Goal: Task Accomplishment & Management: Use online tool/utility

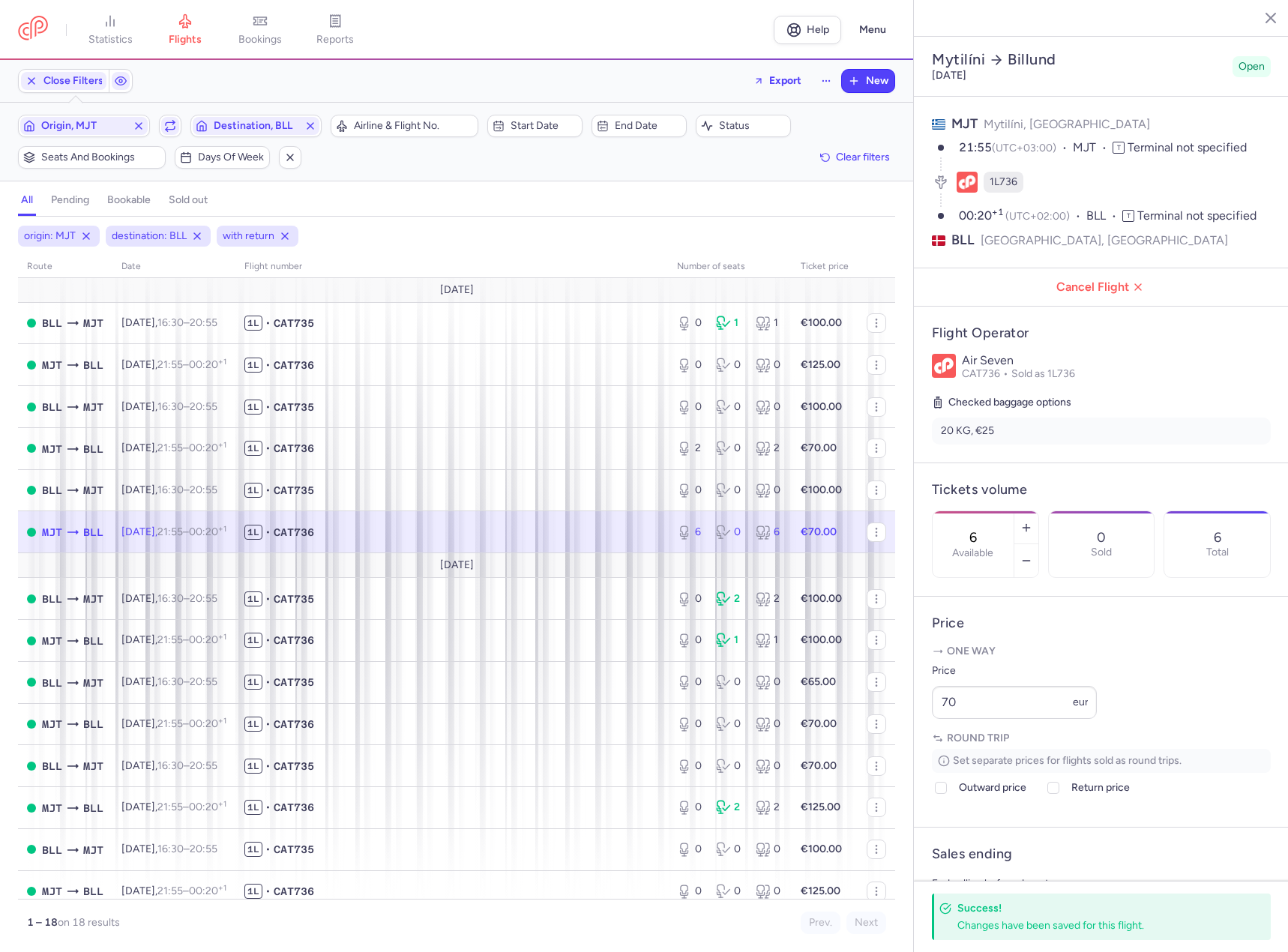
select select "days"
click at [86, 140] on div "Origin, MJT Include return Destination, BLL" at bounding box center [170, 125] width 313 height 31
click at [91, 135] on span "Origin, MJT" at bounding box center [83, 126] width 128 height 18
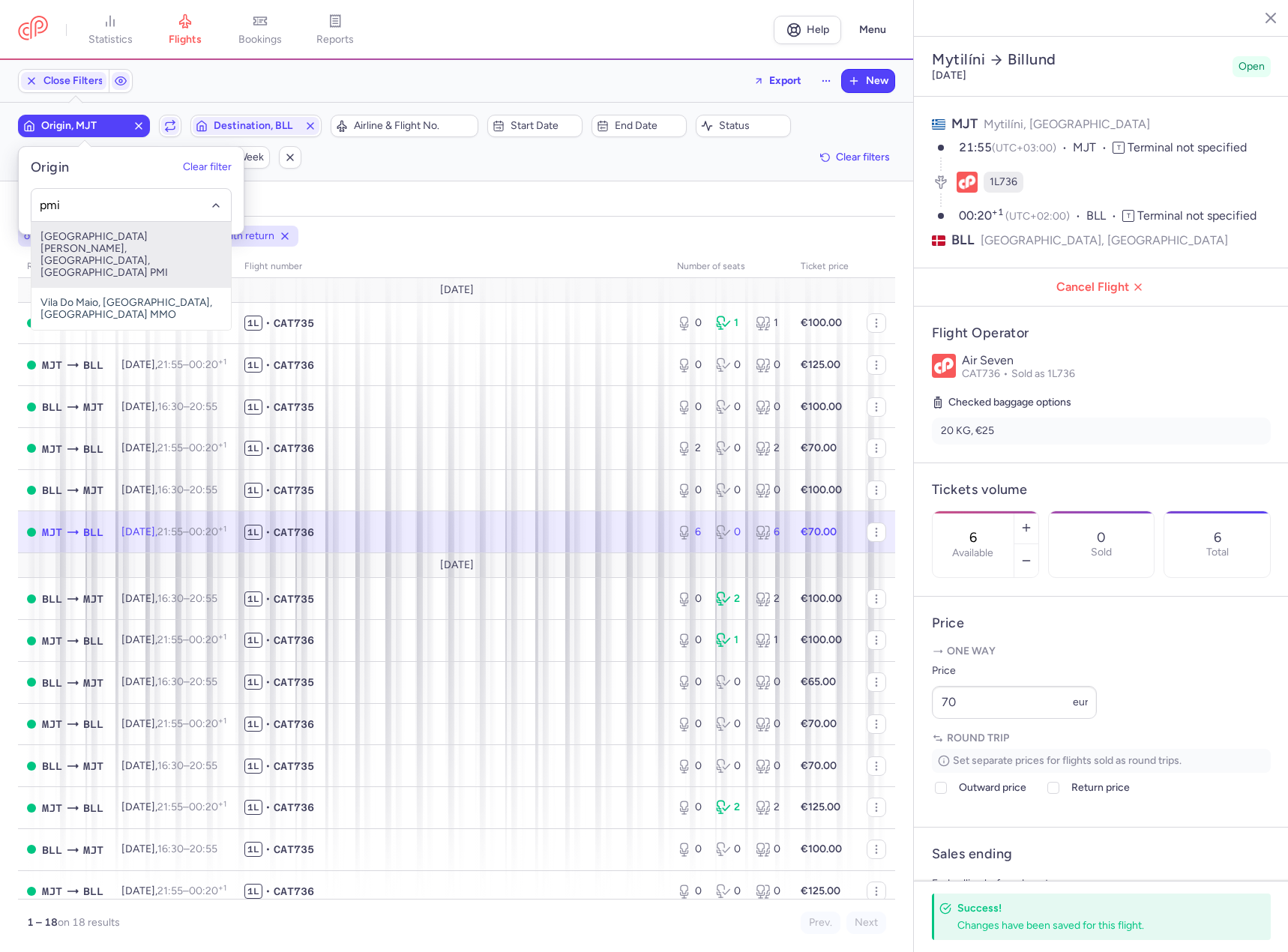
type input "pmi"
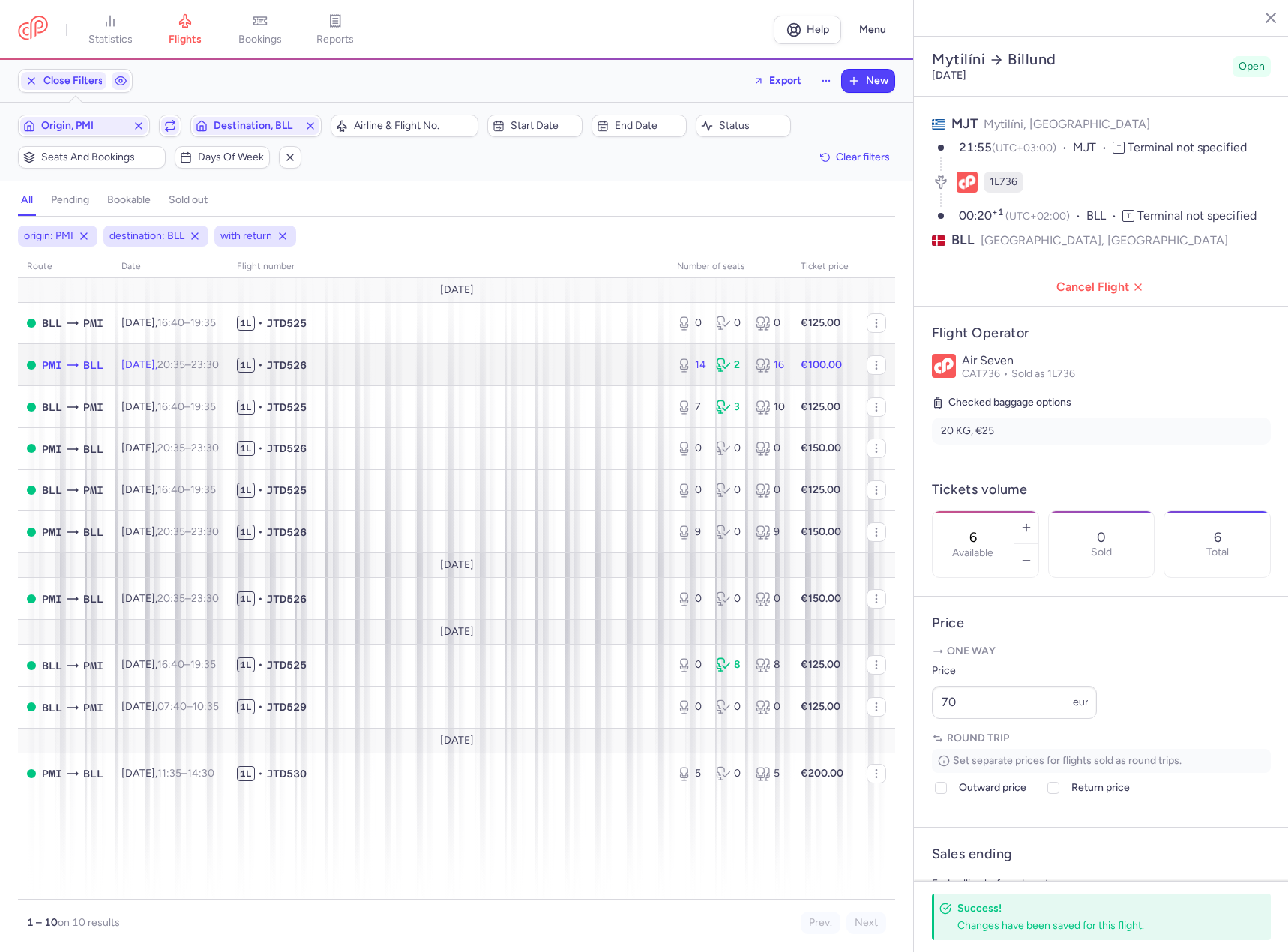
click at [435, 363] on span "1L • JTD526" at bounding box center [448, 365] width 422 height 15
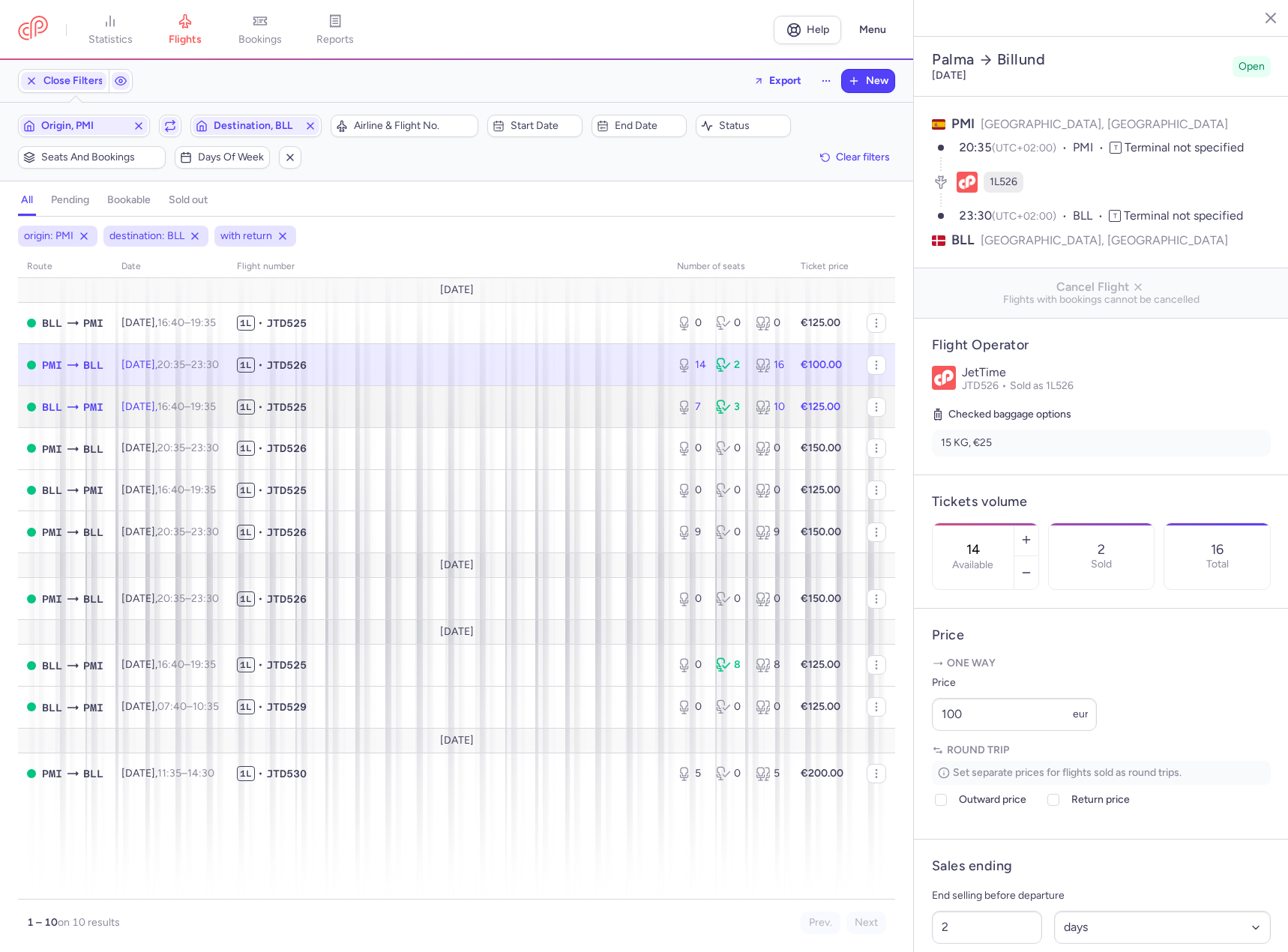
click at [460, 410] on span "1L • JTD525" at bounding box center [448, 407] width 422 height 15
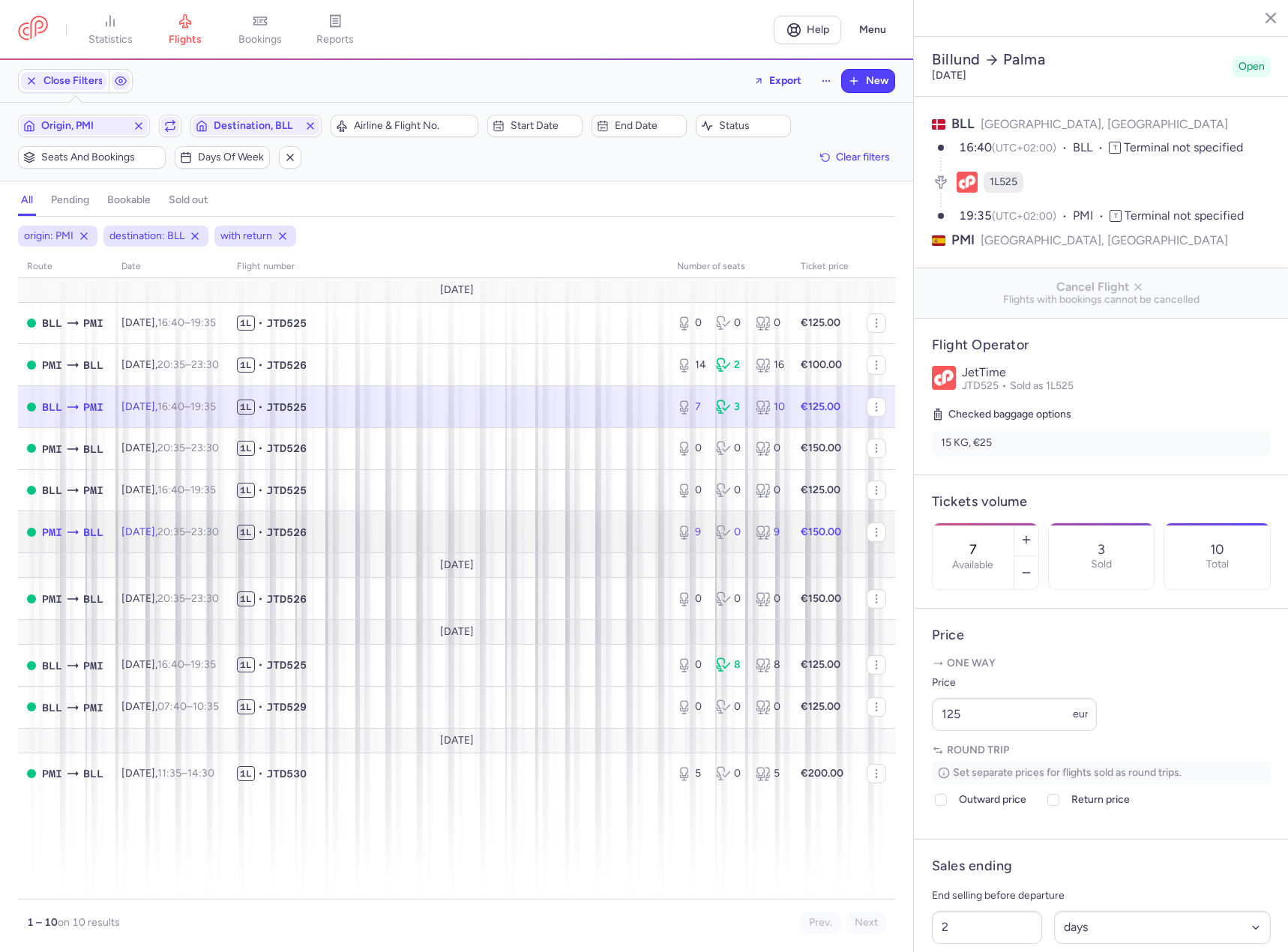
click at [562, 525] on span "1L • JTD526" at bounding box center [448, 532] width 422 height 15
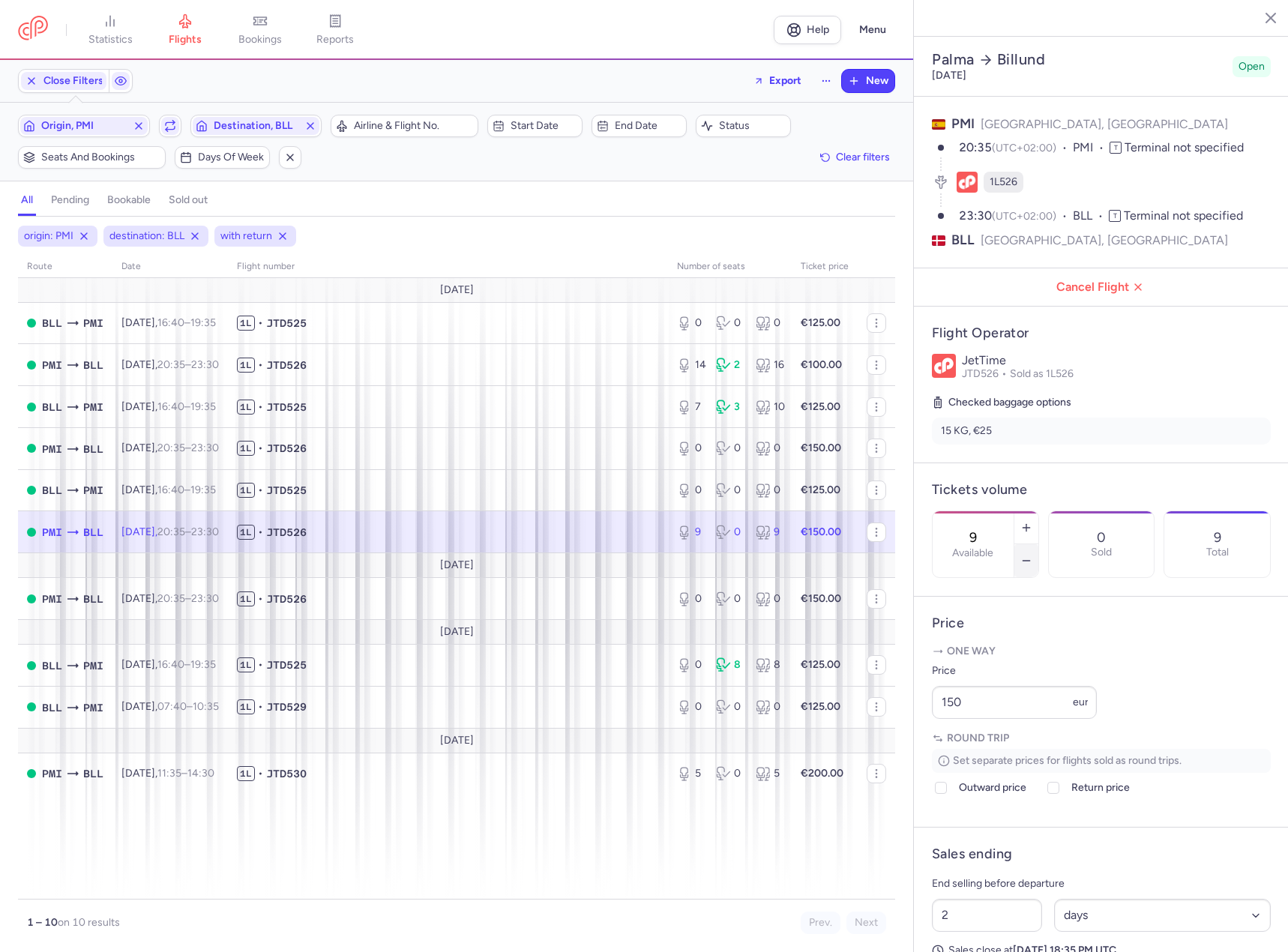
click at [1032, 555] on icon "button" at bounding box center [1026, 561] width 12 height 12
type input "6"
click at [977, 919] on span "Save changes" at bounding box center [982, 923] width 75 height 14
